Goal: Task Accomplishment & Management: Manage account settings

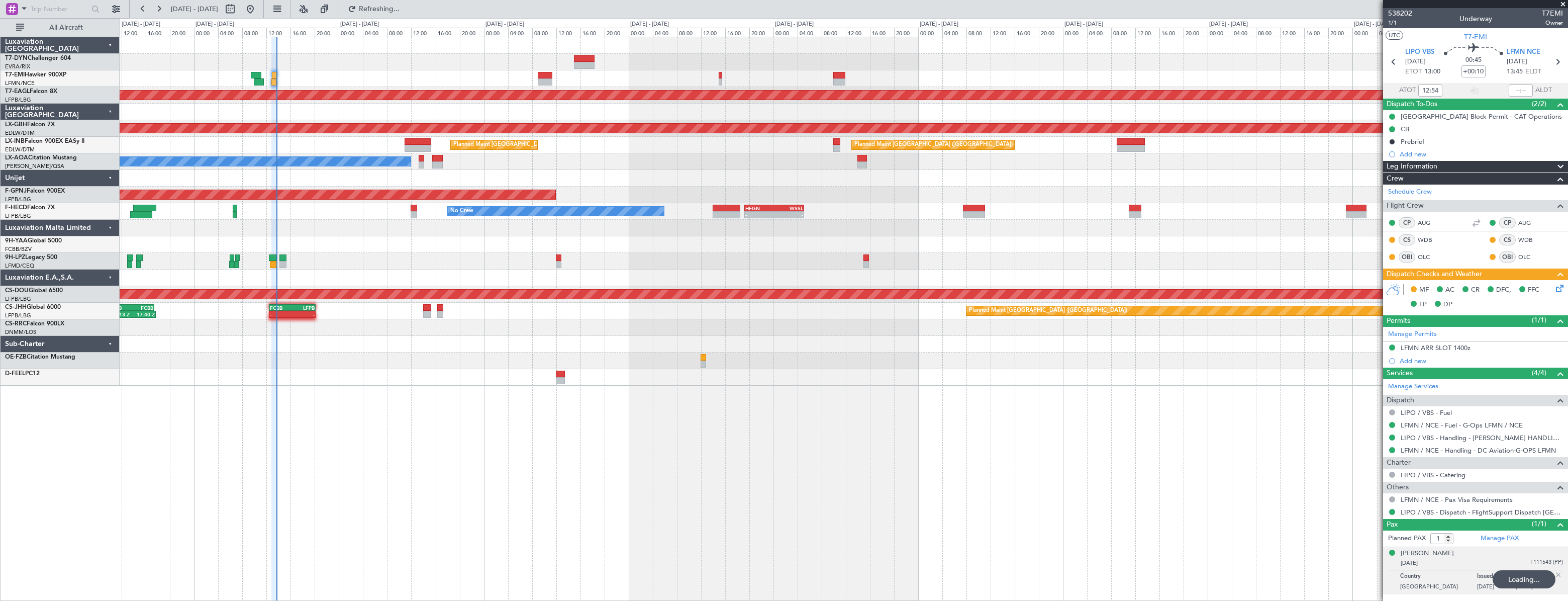
type input "13:32"
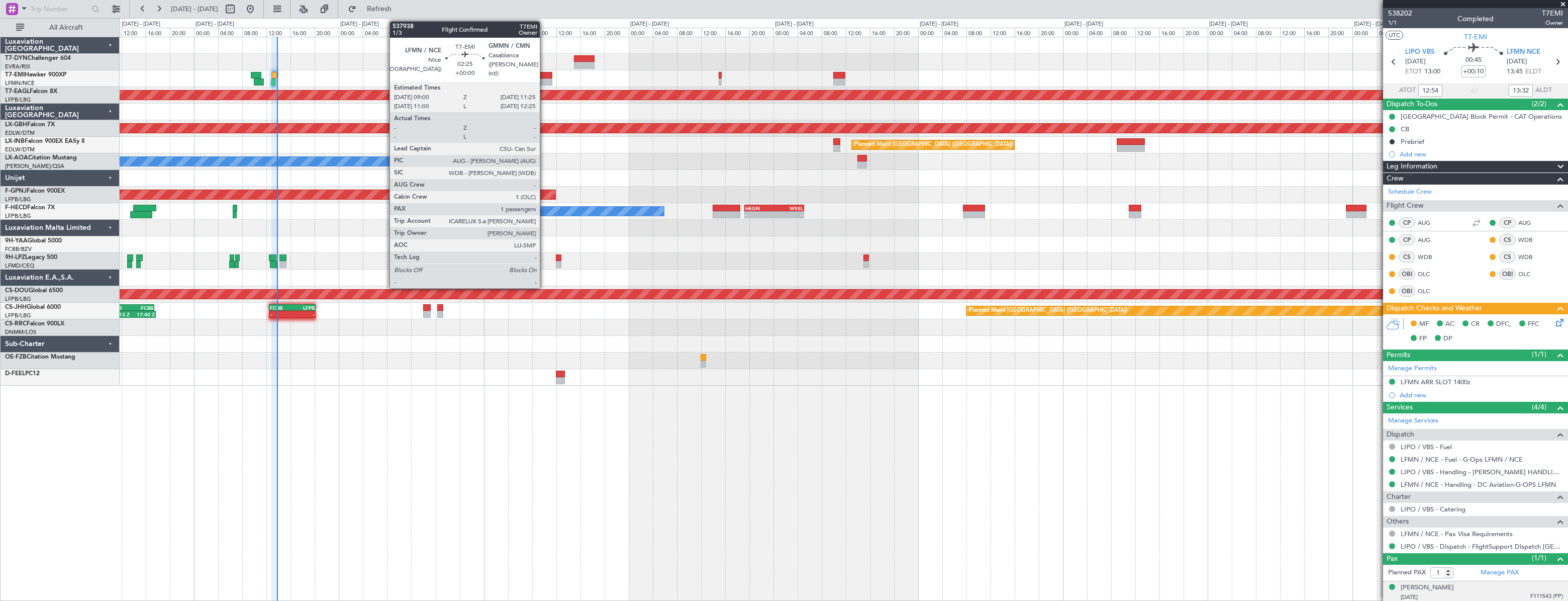
click at [544, 76] on div at bounding box center [545, 75] width 15 height 7
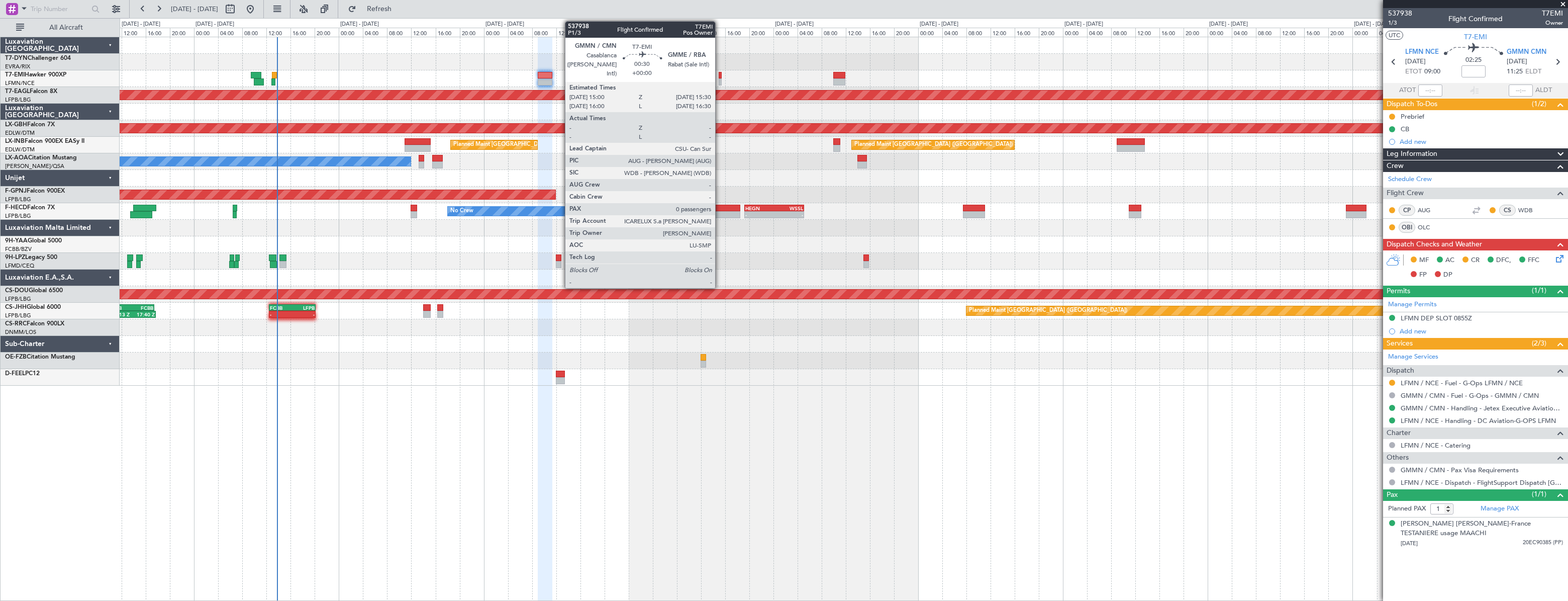
click at [720, 77] on div at bounding box center [720, 75] width 3 height 7
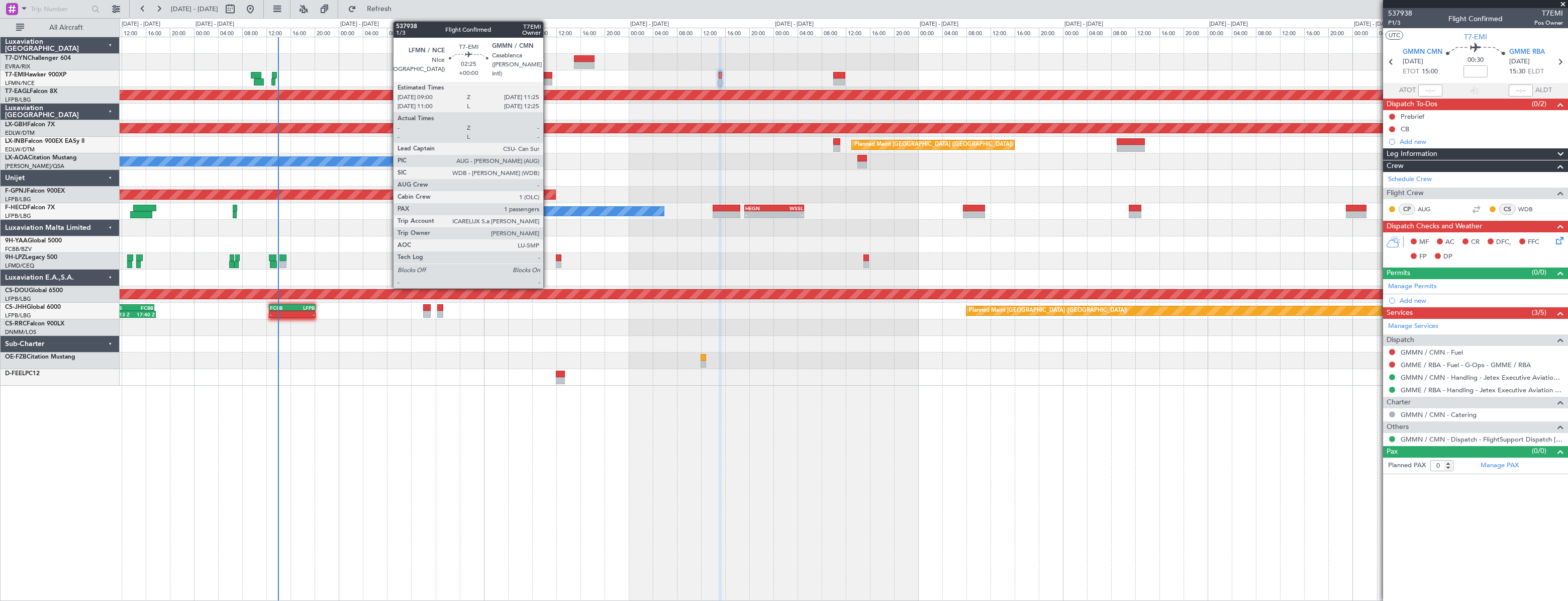
click at [548, 74] on div at bounding box center [545, 75] width 15 height 7
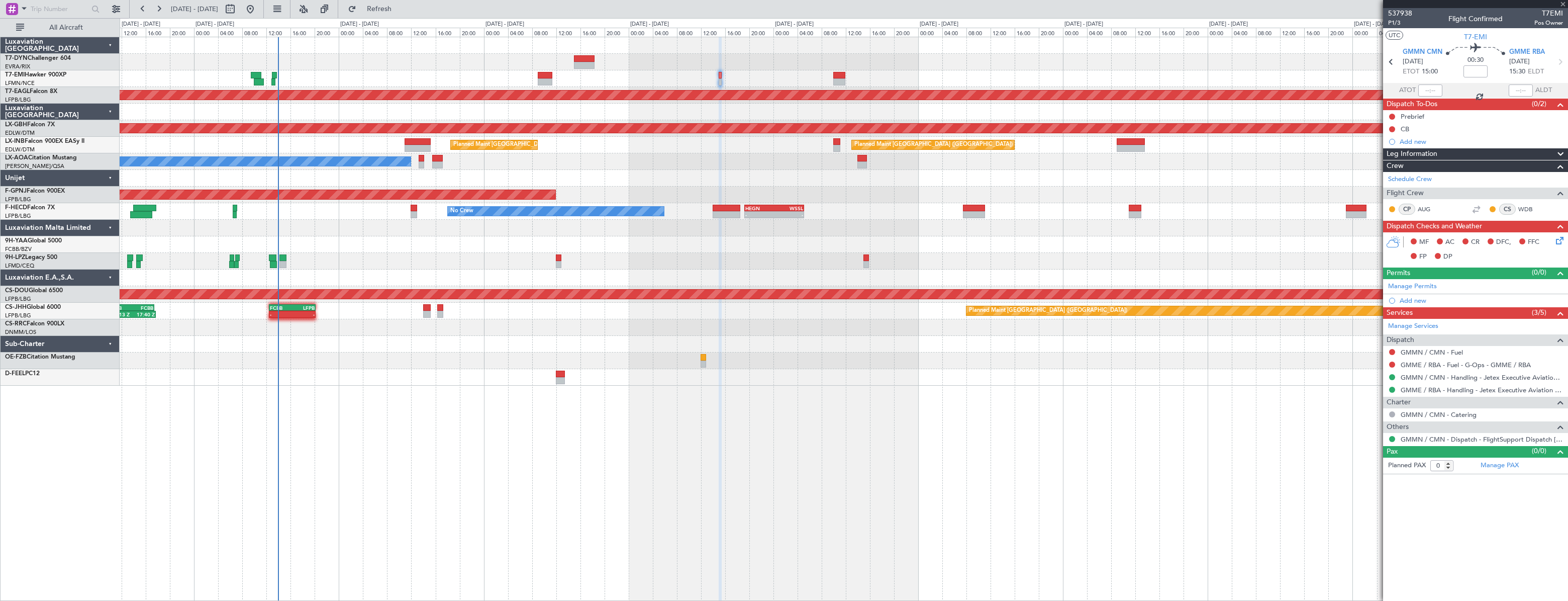
type input "1"
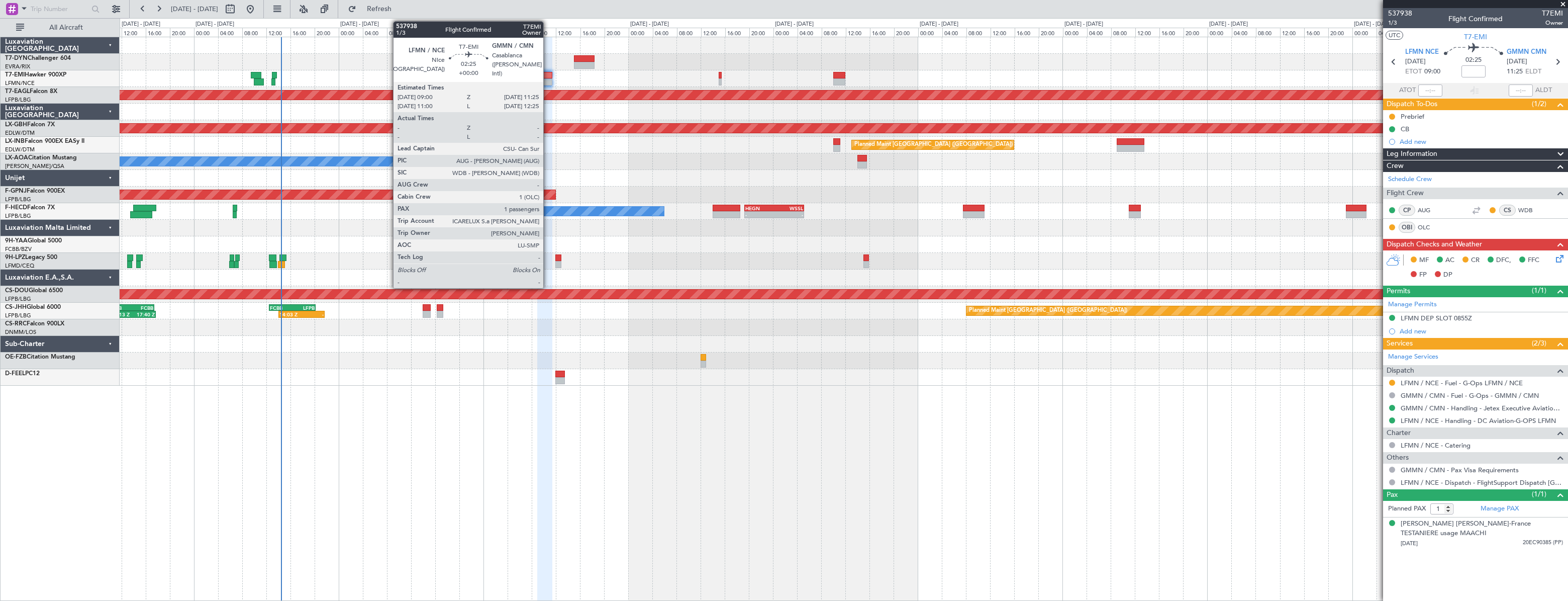
click at [547, 79] on div at bounding box center [545, 81] width 15 height 7
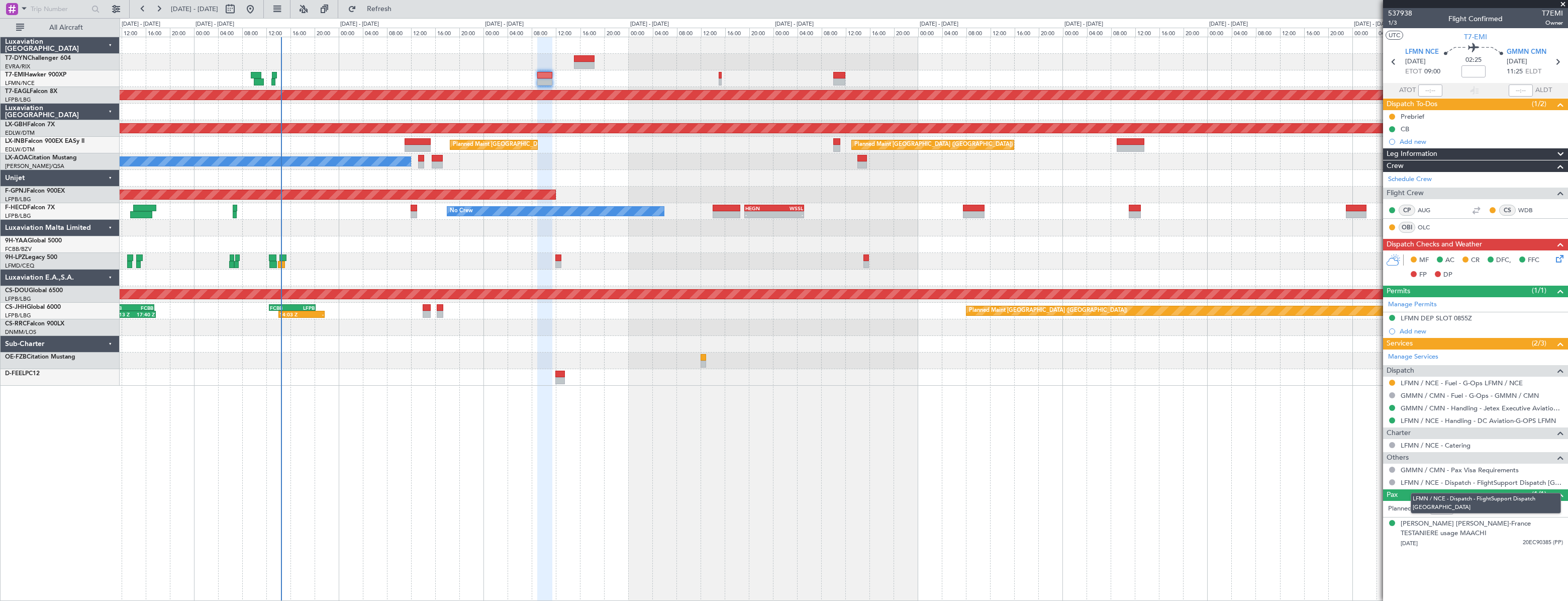
click at [1502, 507] on mat-tooltip-component "LFMN / NCE - Dispatch - FlightSupport Dispatch [GEOGRAPHIC_DATA]" at bounding box center [1485, 503] width 165 height 35
click at [1495, 512] on link "Manage PAX" at bounding box center [1499, 509] width 38 height 10
click at [388, 12] on button "Refresh" at bounding box center [373, 9] width 61 height 16
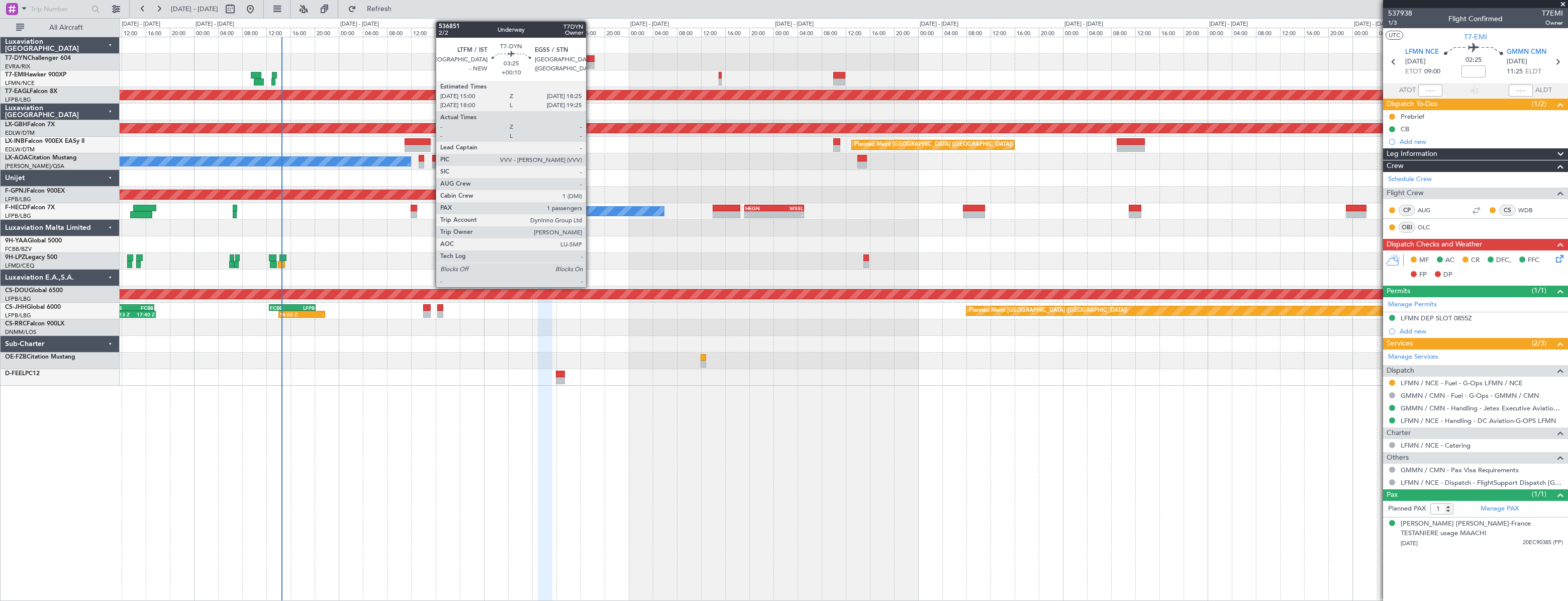
click at [590, 60] on div at bounding box center [584, 59] width 21 height 7
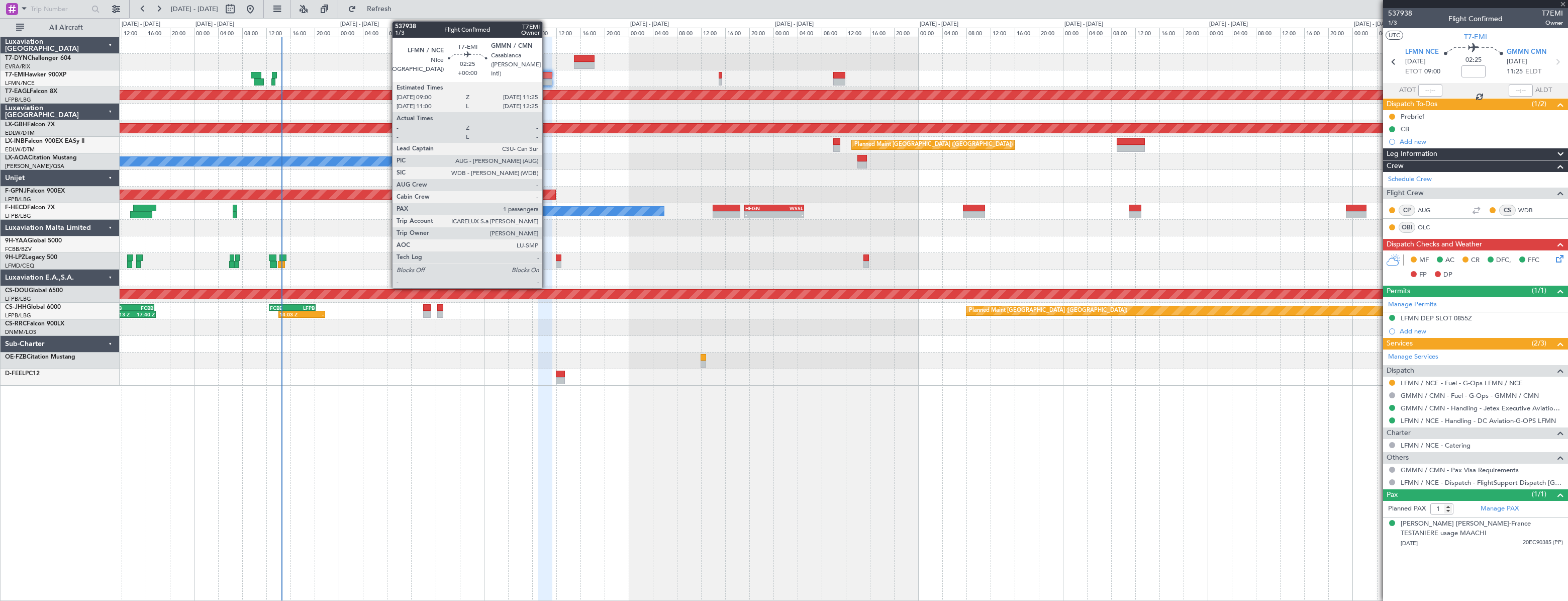
type input "+00:10"
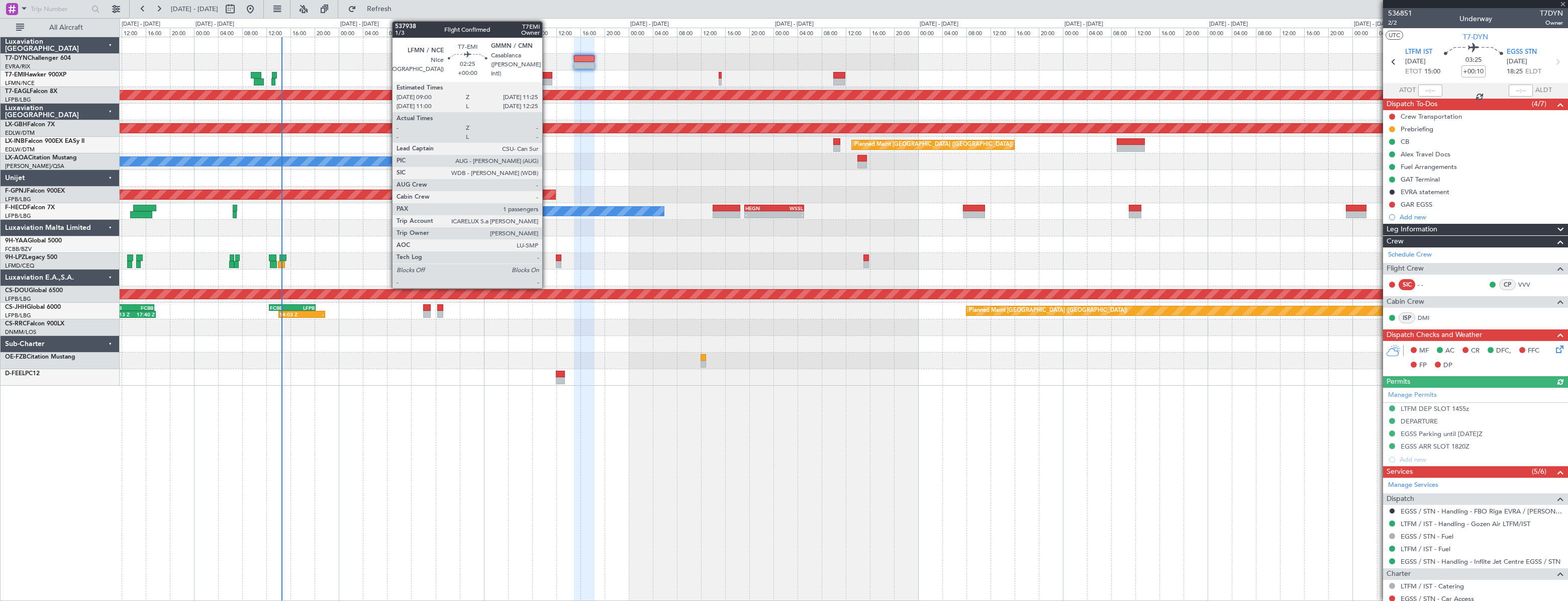
click at [547, 76] on div at bounding box center [545, 75] width 15 height 7
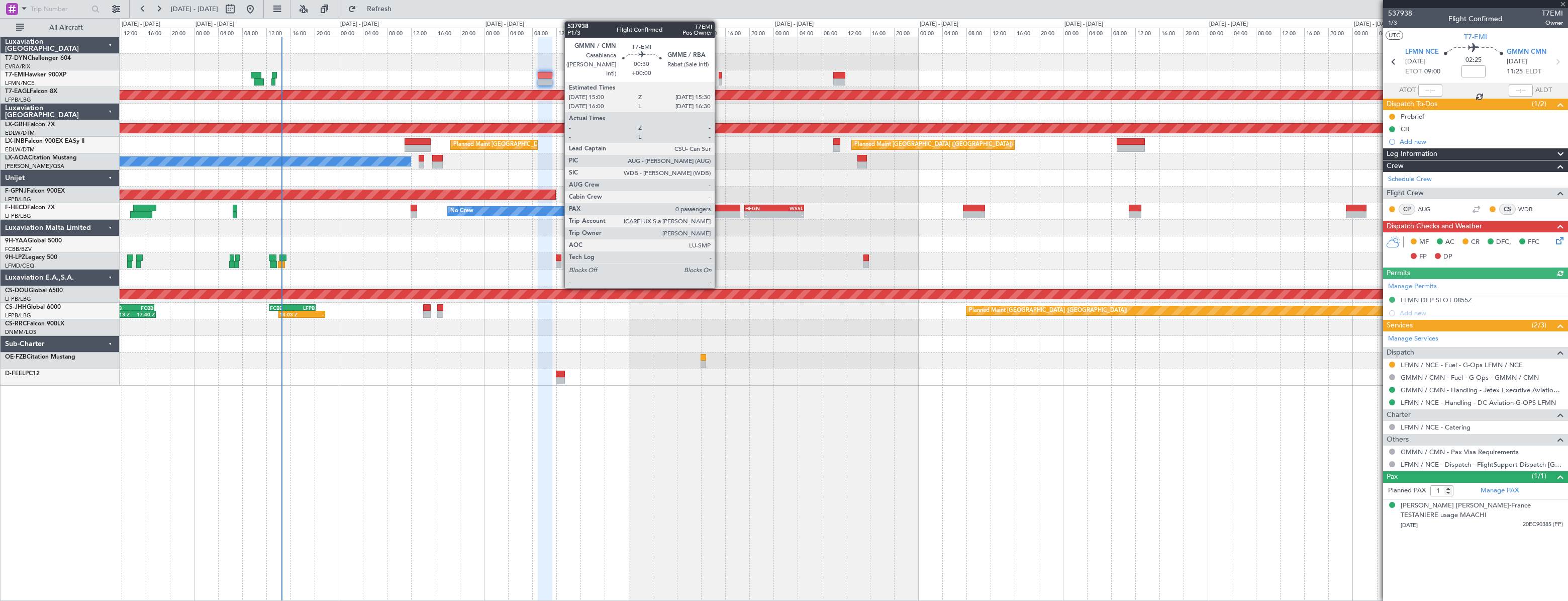
click at [719, 76] on div at bounding box center [720, 75] width 3 height 7
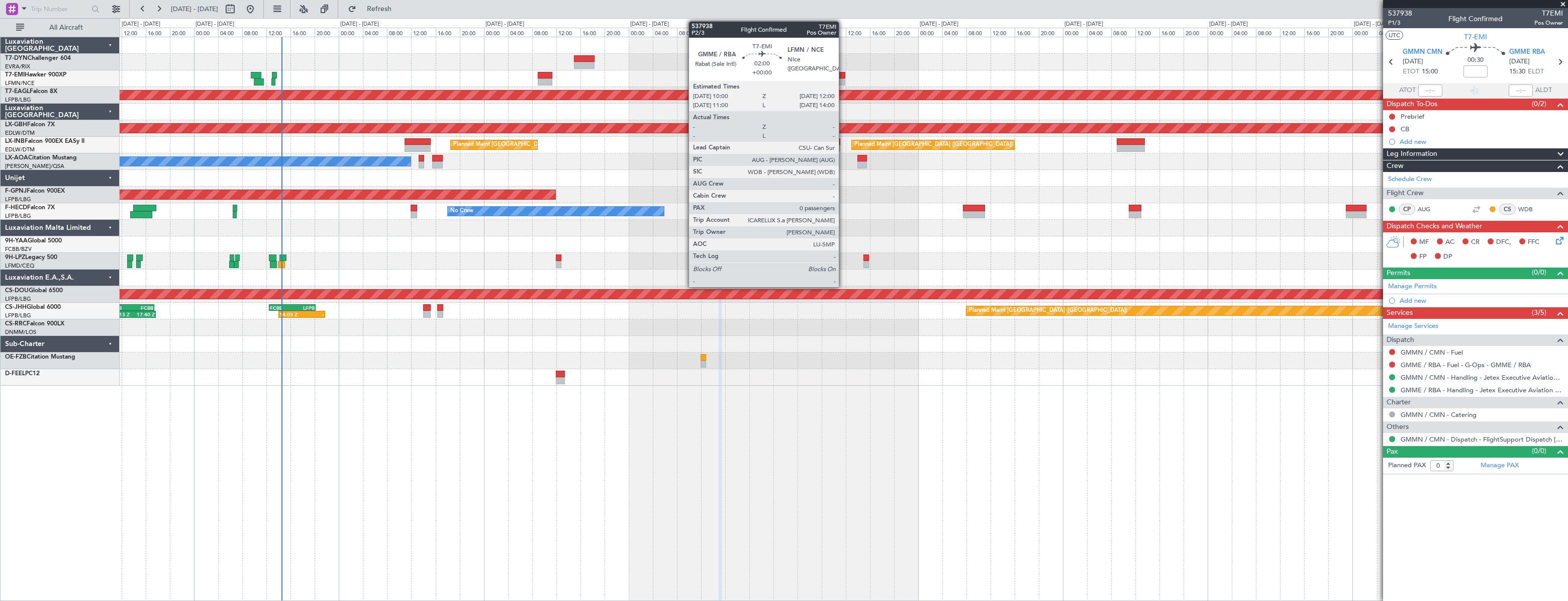
click at [843, 75] on div at bounding box center [839, 75] width 12 height 7
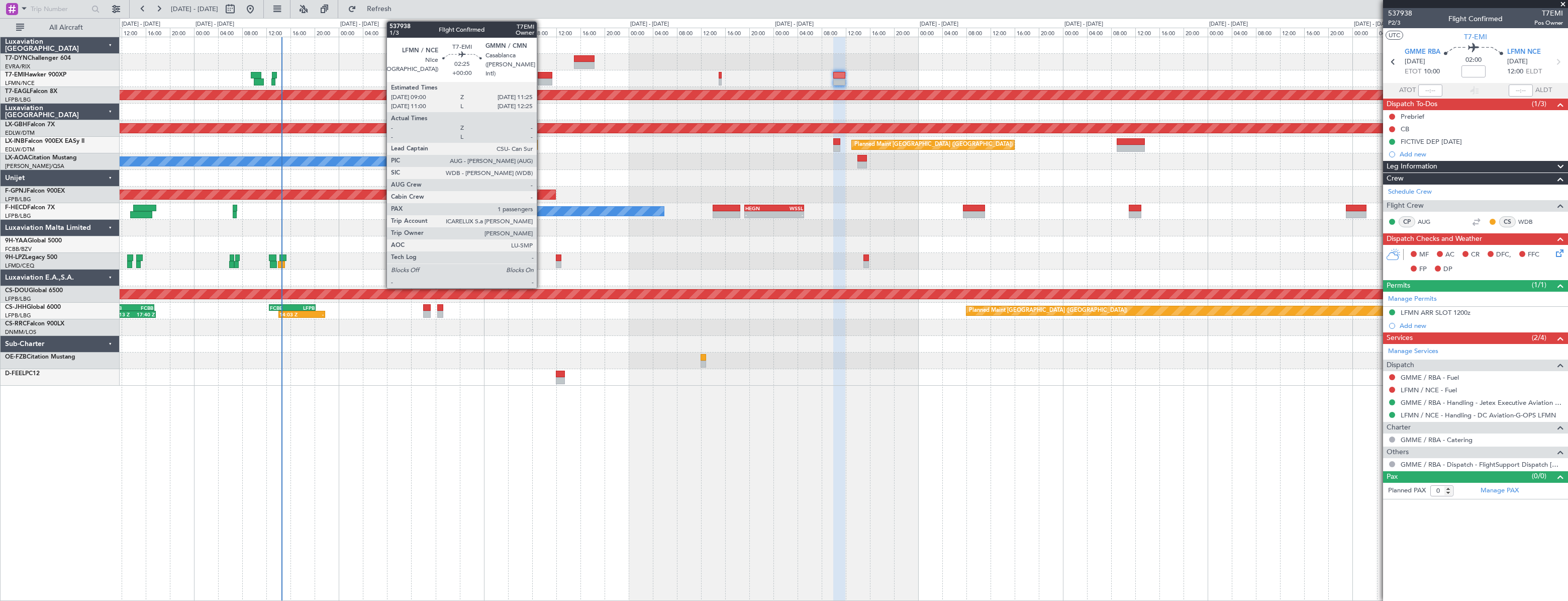
click at [541, 76] on div at bounding box center [545, 75] width 15 height 7
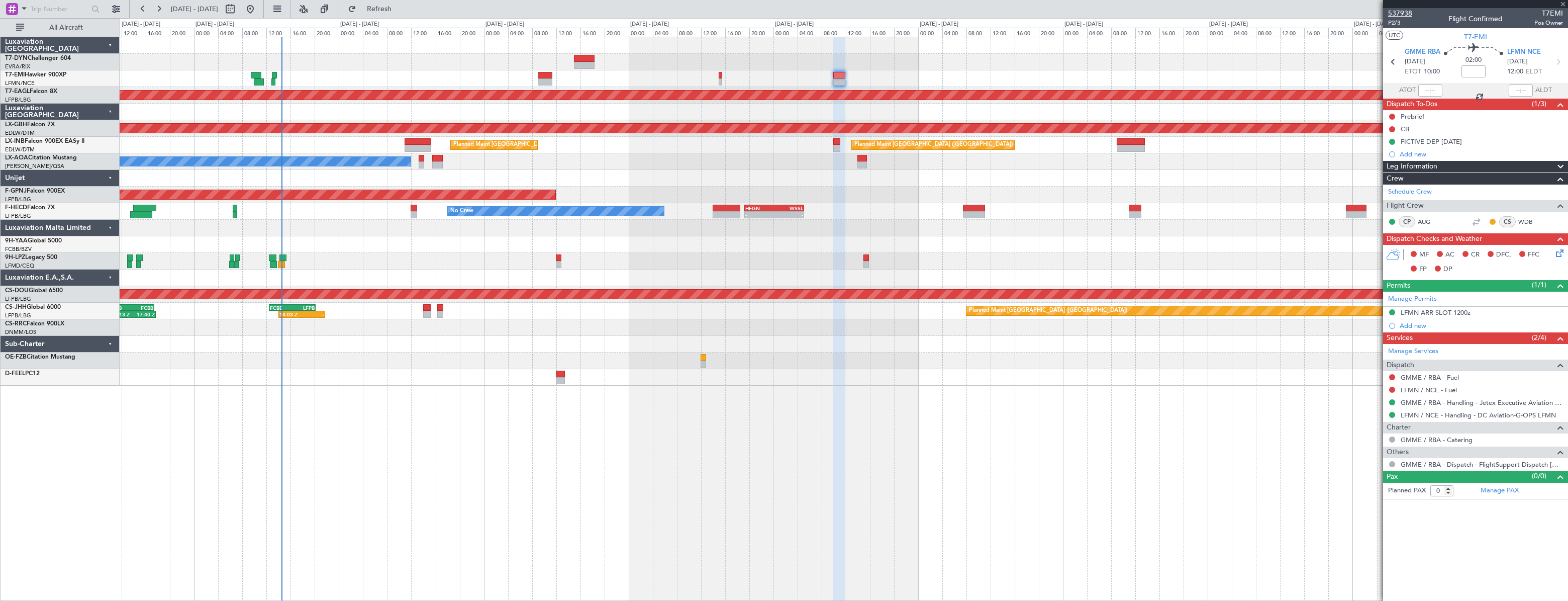
type input "1"
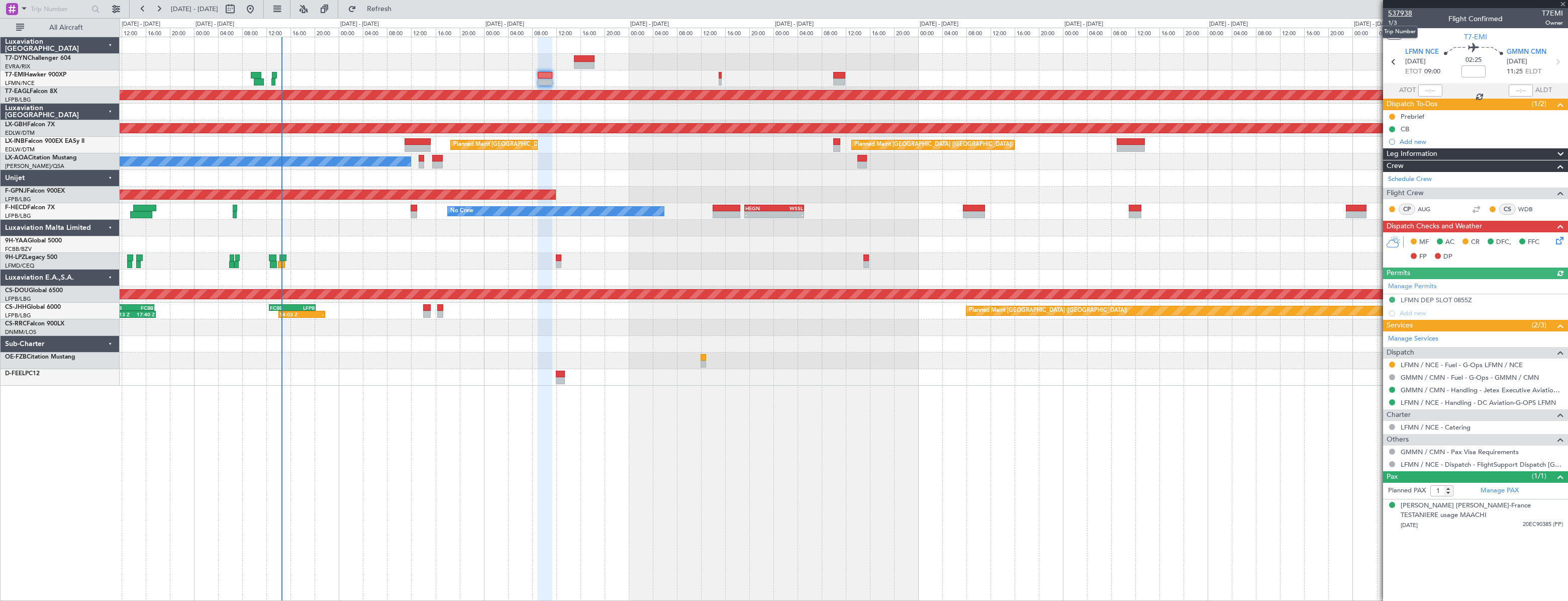
click at [1398, 14] on span "537938" at bounding box center [1399, 13] width 24 height 10
click at [1401, 11] on span "537938" at bounding box center [1399, 13] width 24 height 10
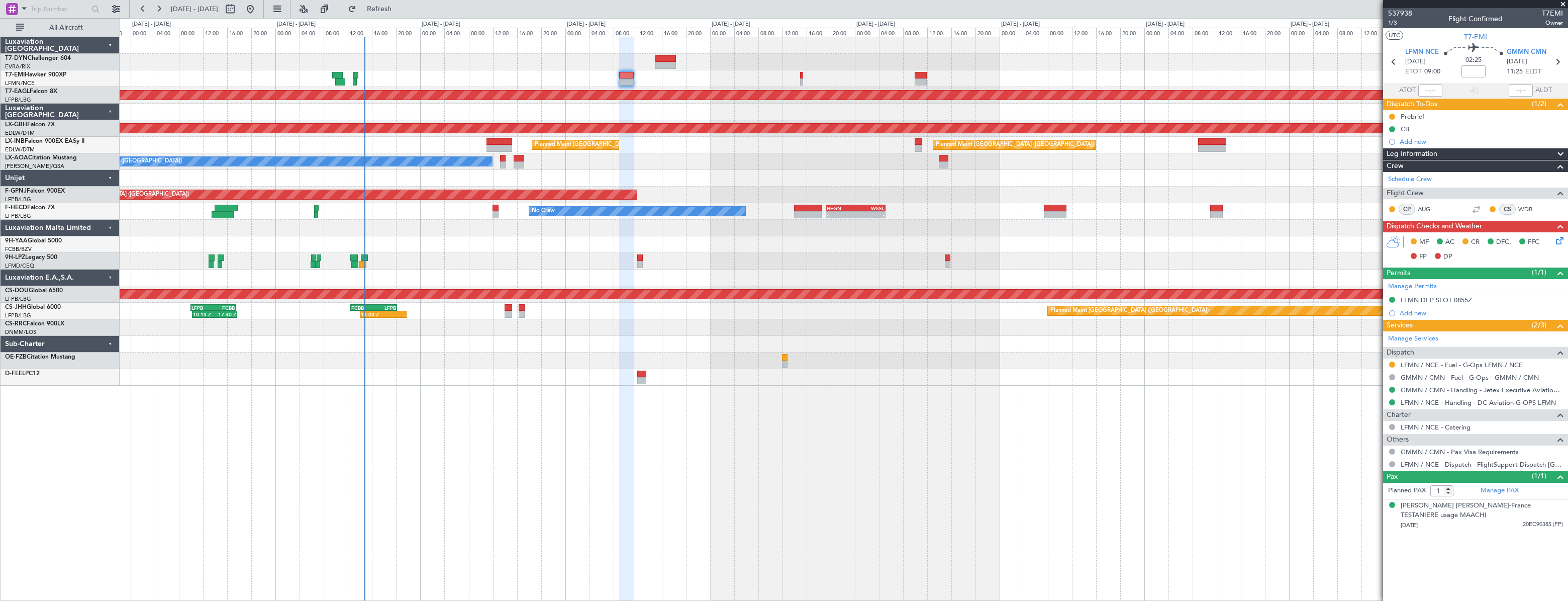
click at [473, 259] on div "Planned Maint Dubai (Al Maktoum Intl) Planned Maint Nurnberg Planned Maint [GEO…" at bounding box center [843, 211] width 1448 height 348
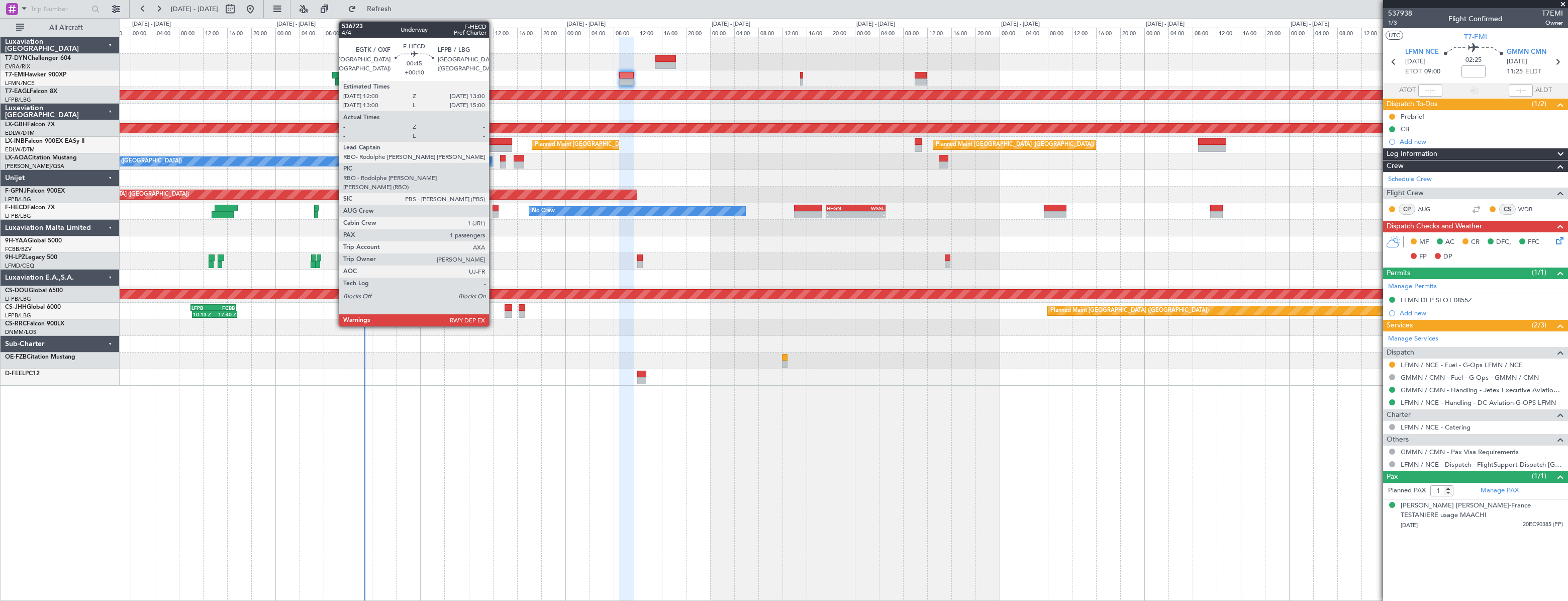
click at [493, 210] on div at bounding box center [496, 208] width 7 height 7
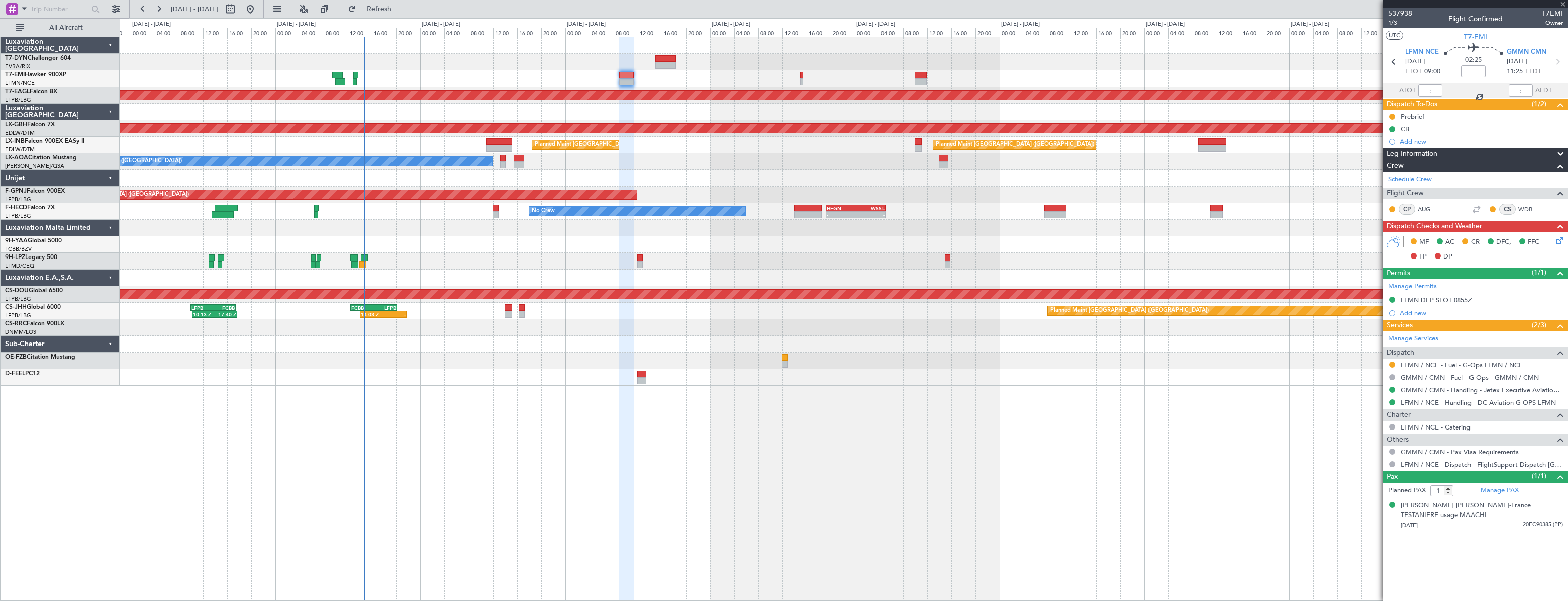
type input "+00:10"
